Goal: Transaction & Acquisition: Purchase product/service

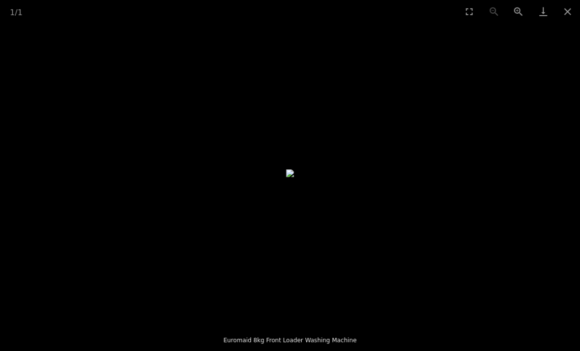
scroll to position [11, 0]
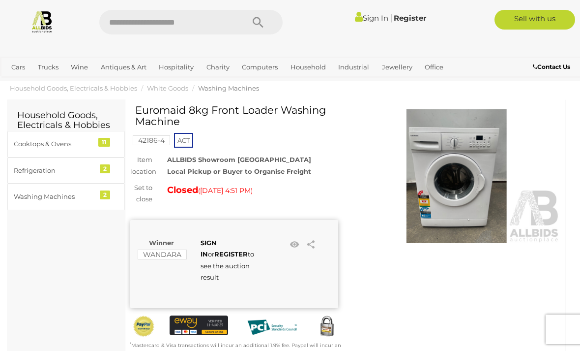
scroll to position [9, 0]
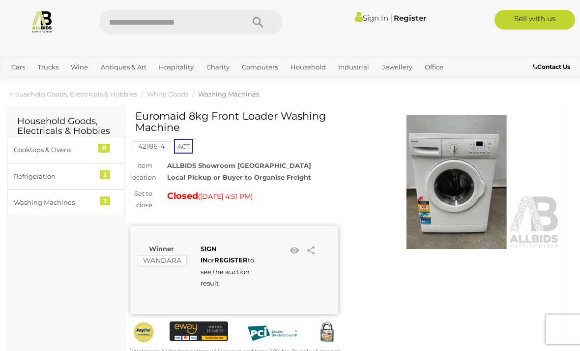
click at [457, 166] on img at bounding box center [457, 182] width 208 height 134
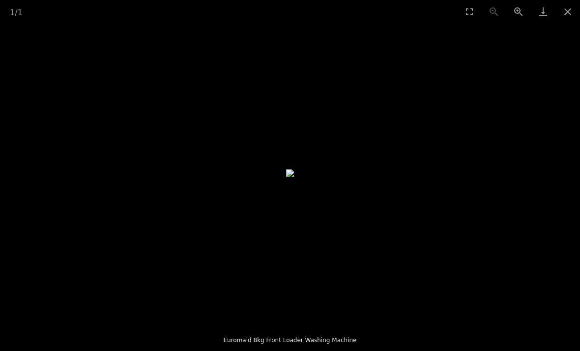
click at [44, 233] on picture at bounding box center [290, 173] width 580 height 300
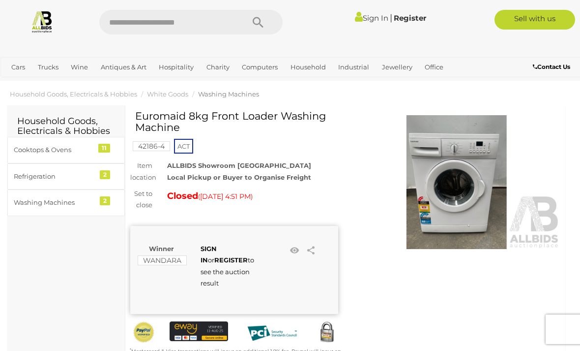
click at [489, 156] on picture at bounding box center [290, 173] width 580 height 300
click at [477, 166] on img at bounding box center [457, 182] width 208 height 134
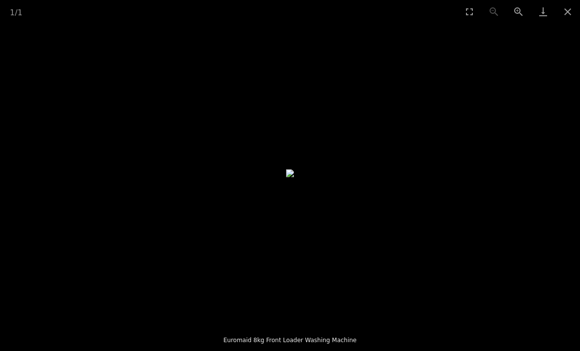
click at [568, 17] on button "Close gallery" at bounding box center [568, 11] width 25 height 23
